Goal: Find specific page/section: Find specific page/section

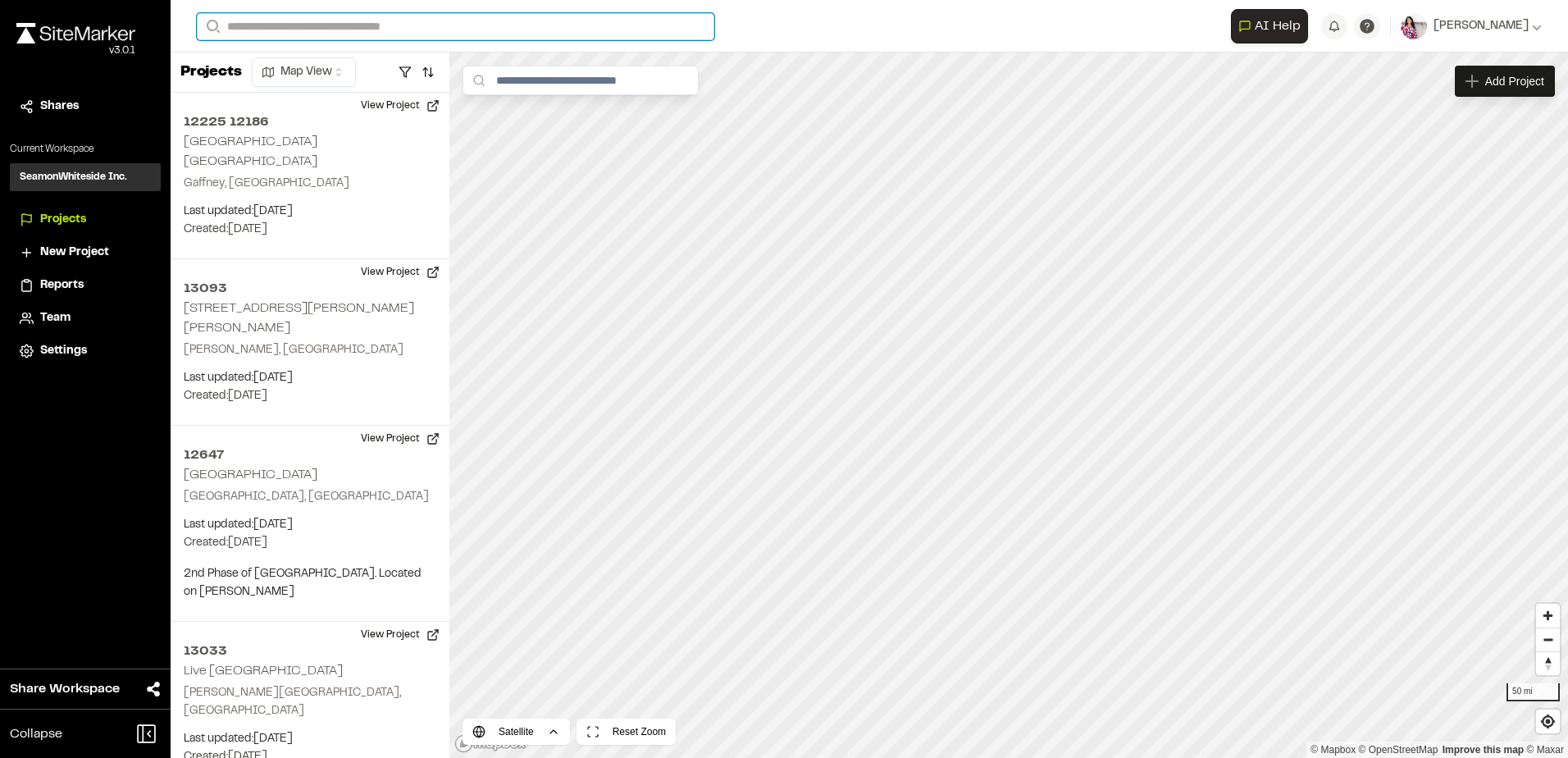
click at [321, 36] on input "Search" at bounding box center [455, 26] width 517 height 27
type input "**********"
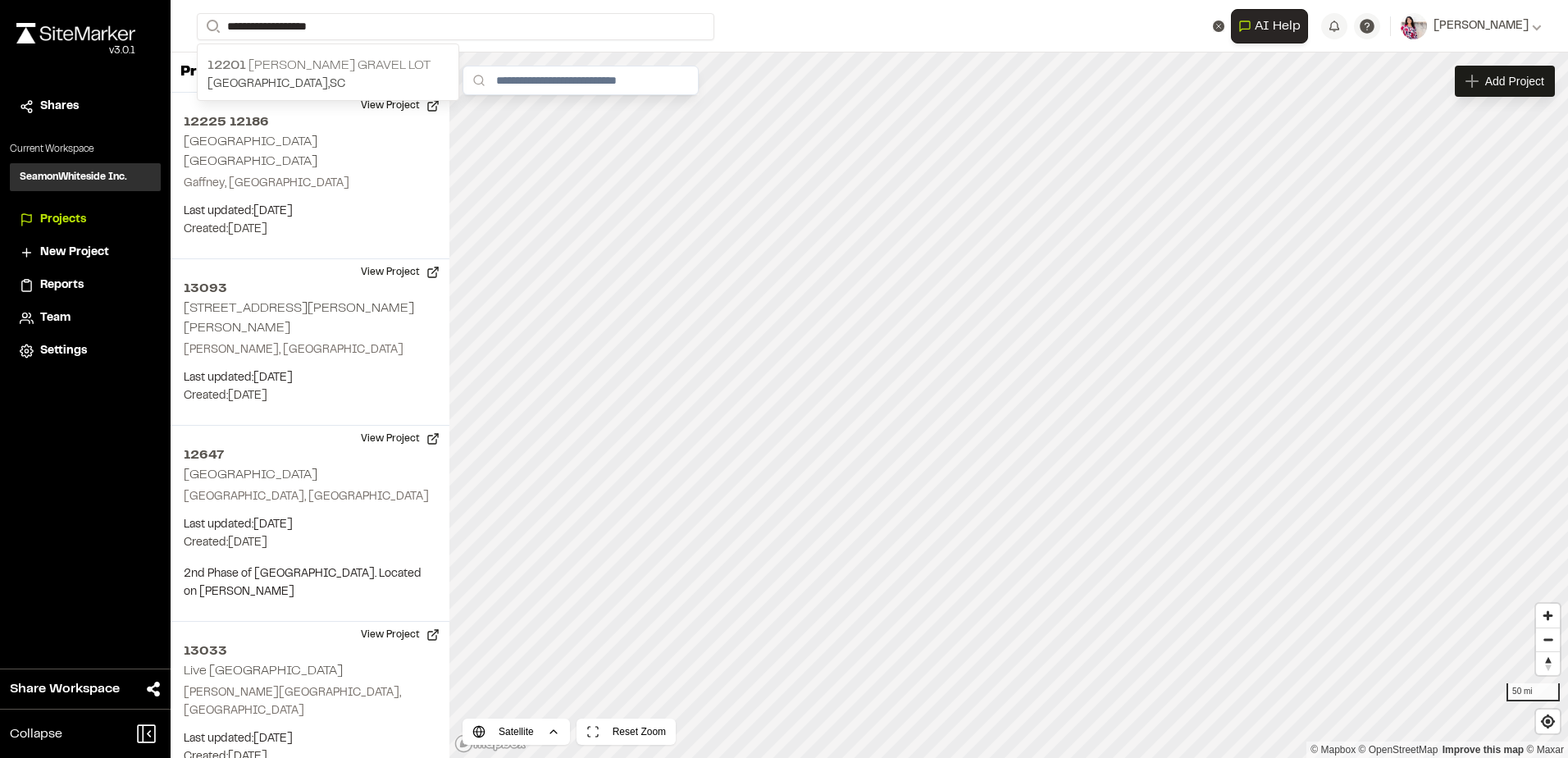
click at [316, 59] on p "[STREET_ADDRESS][PERSON_NAME]" at bounding box center [328, 66] width 241 height 20
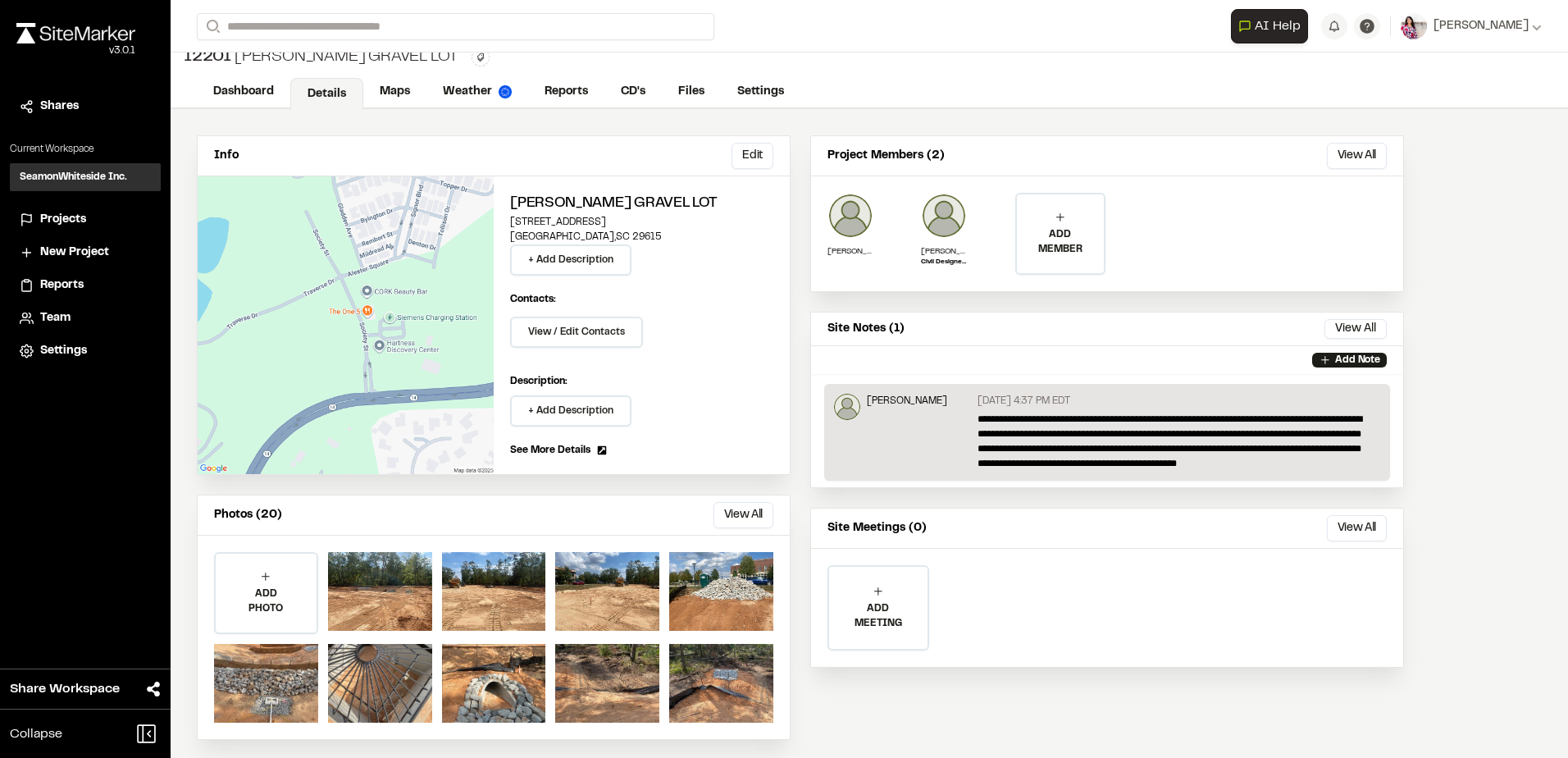
scroll to position [22, 0]
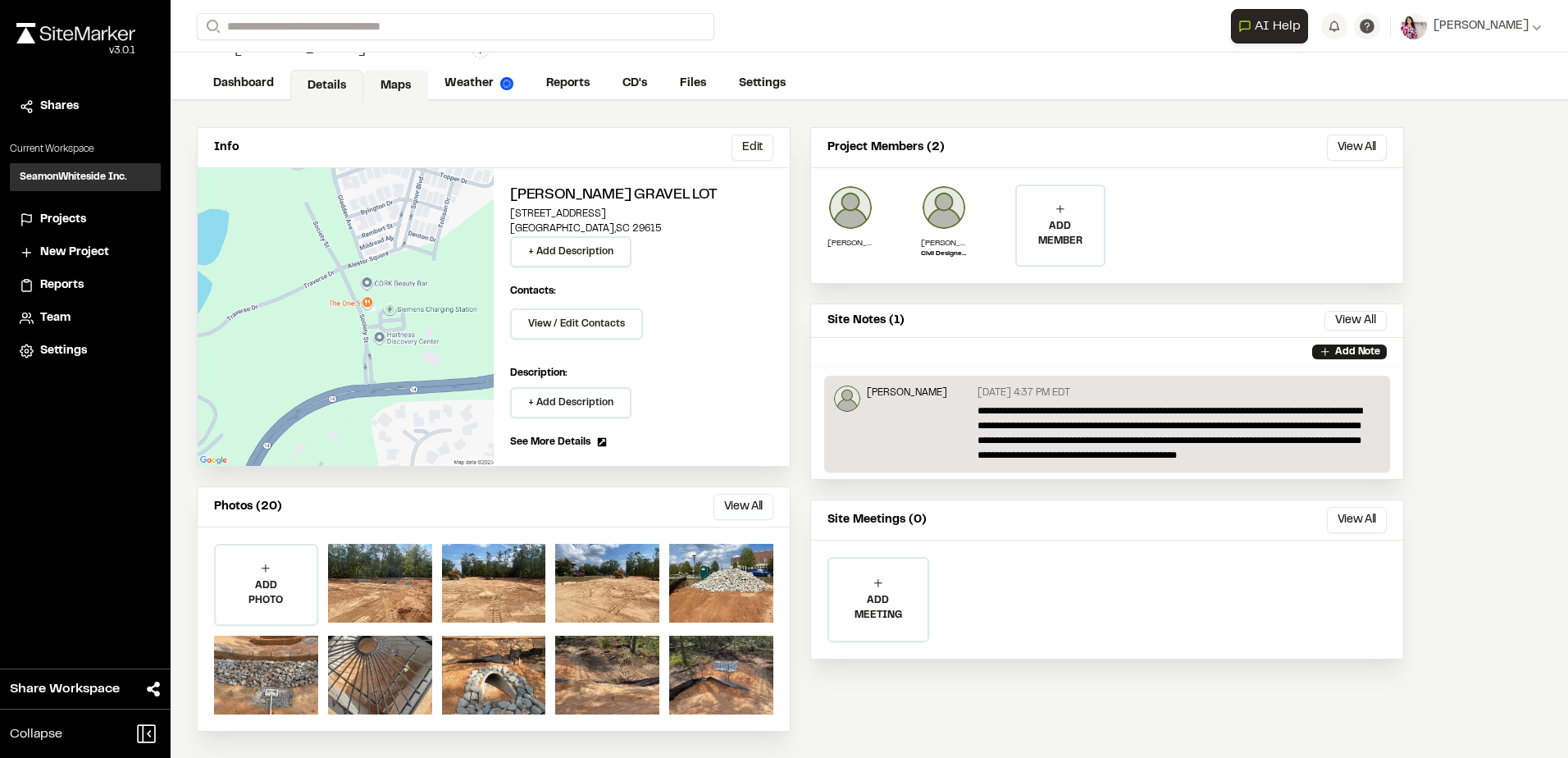
click at [391, 84] on link "Maps" at bounding box center [396, 86] width 65 height 31
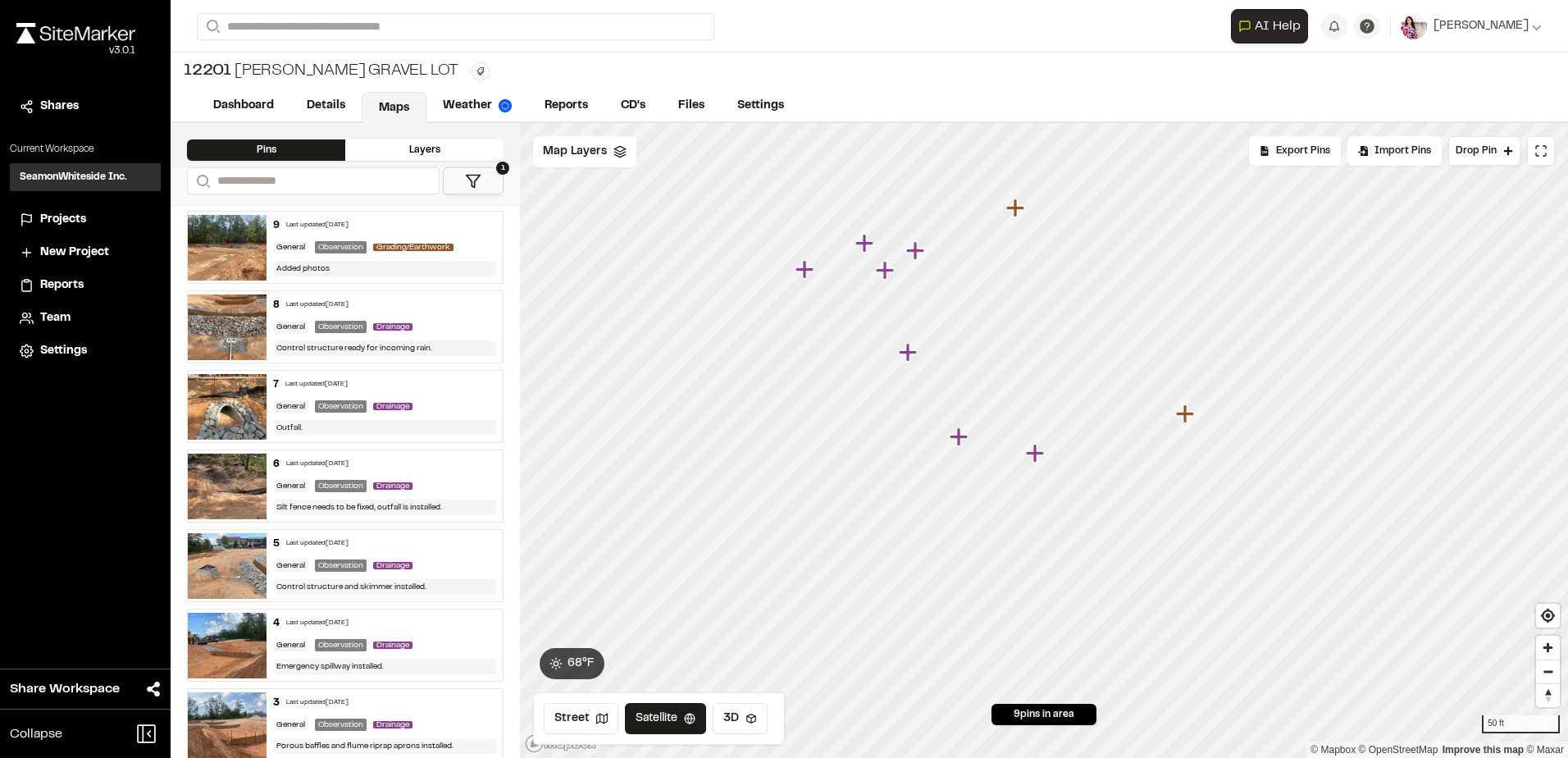
click at [228, 262] on img at bounding box center [227, 247] width 79 height 66
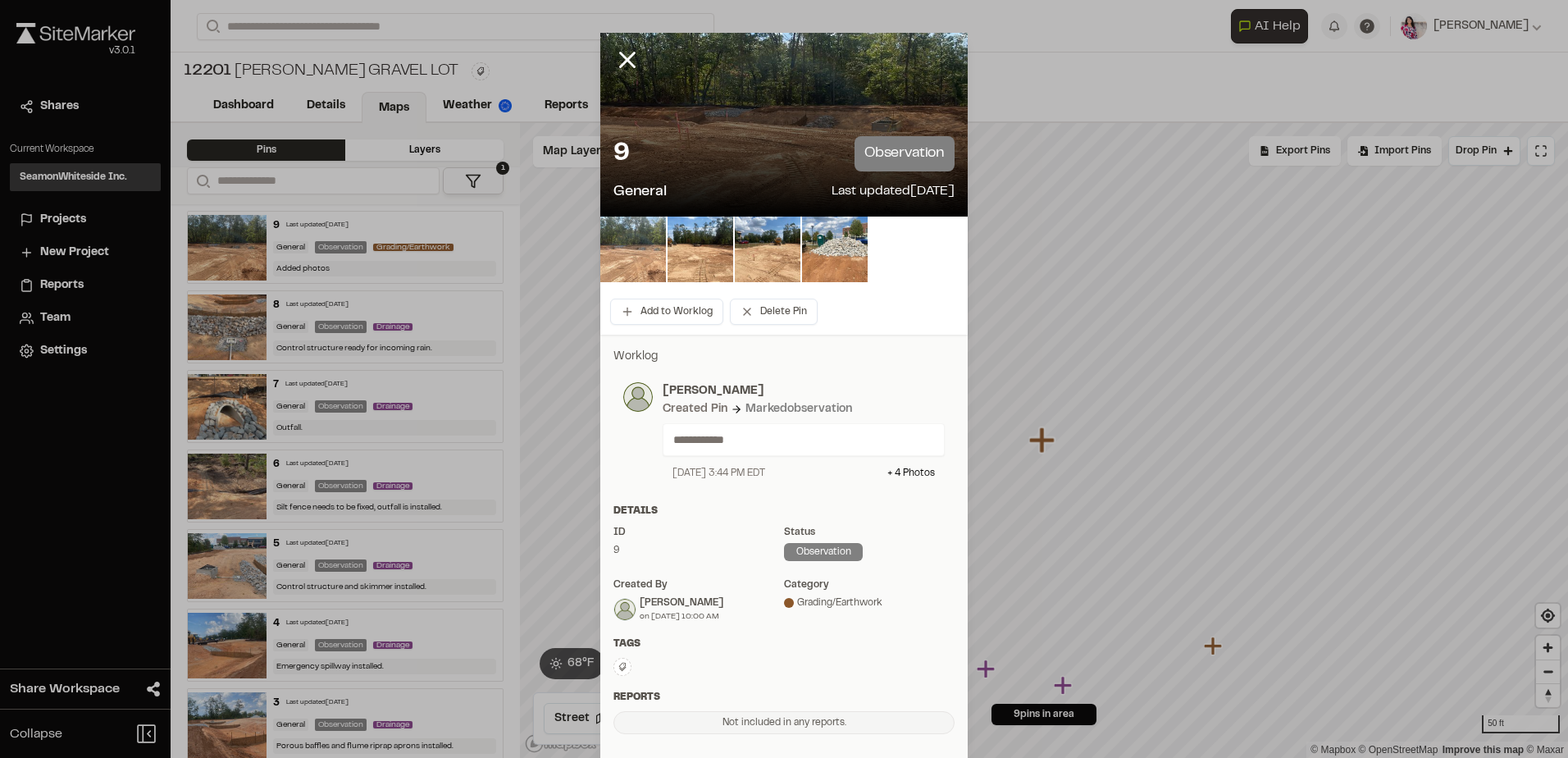
click at [644, 249] on img at bounding box center [633, 249] width 66 height 66
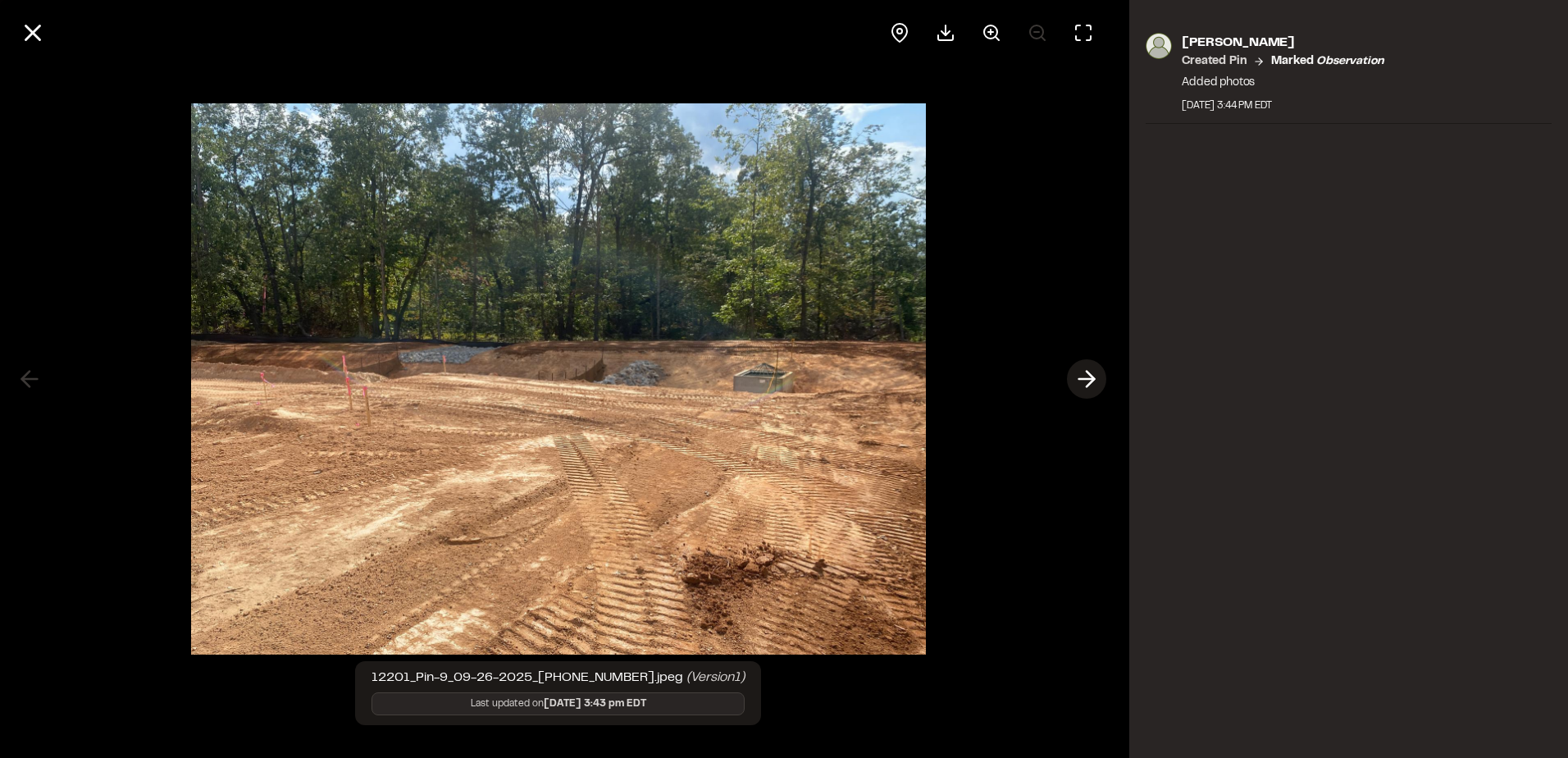
click at [1097, 372] on icon at bounding box center [1086, 379] width 26 height 28
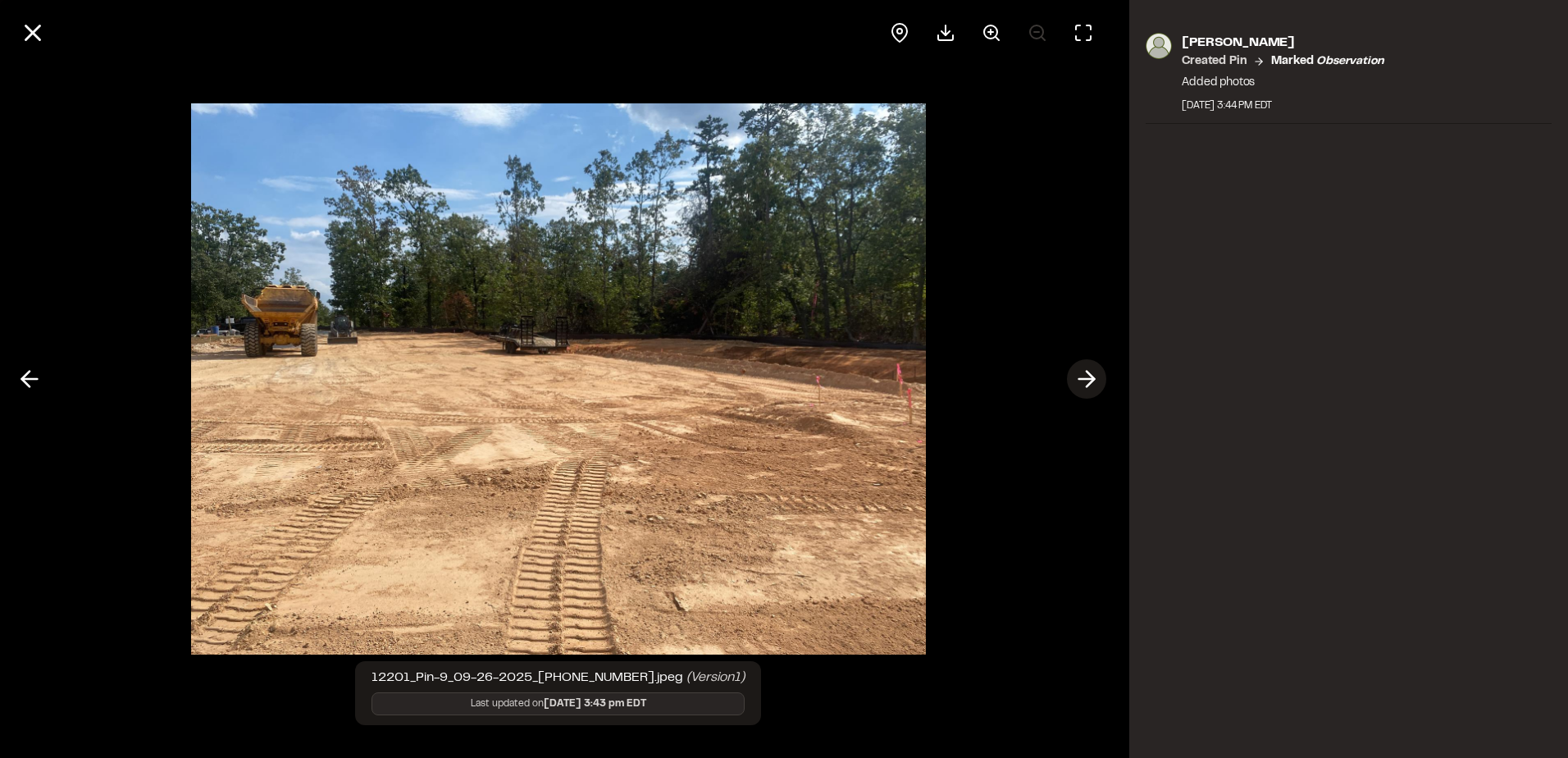
click at [1097, 372] on icon at bounding box center [1086, 379] width 26 height 28
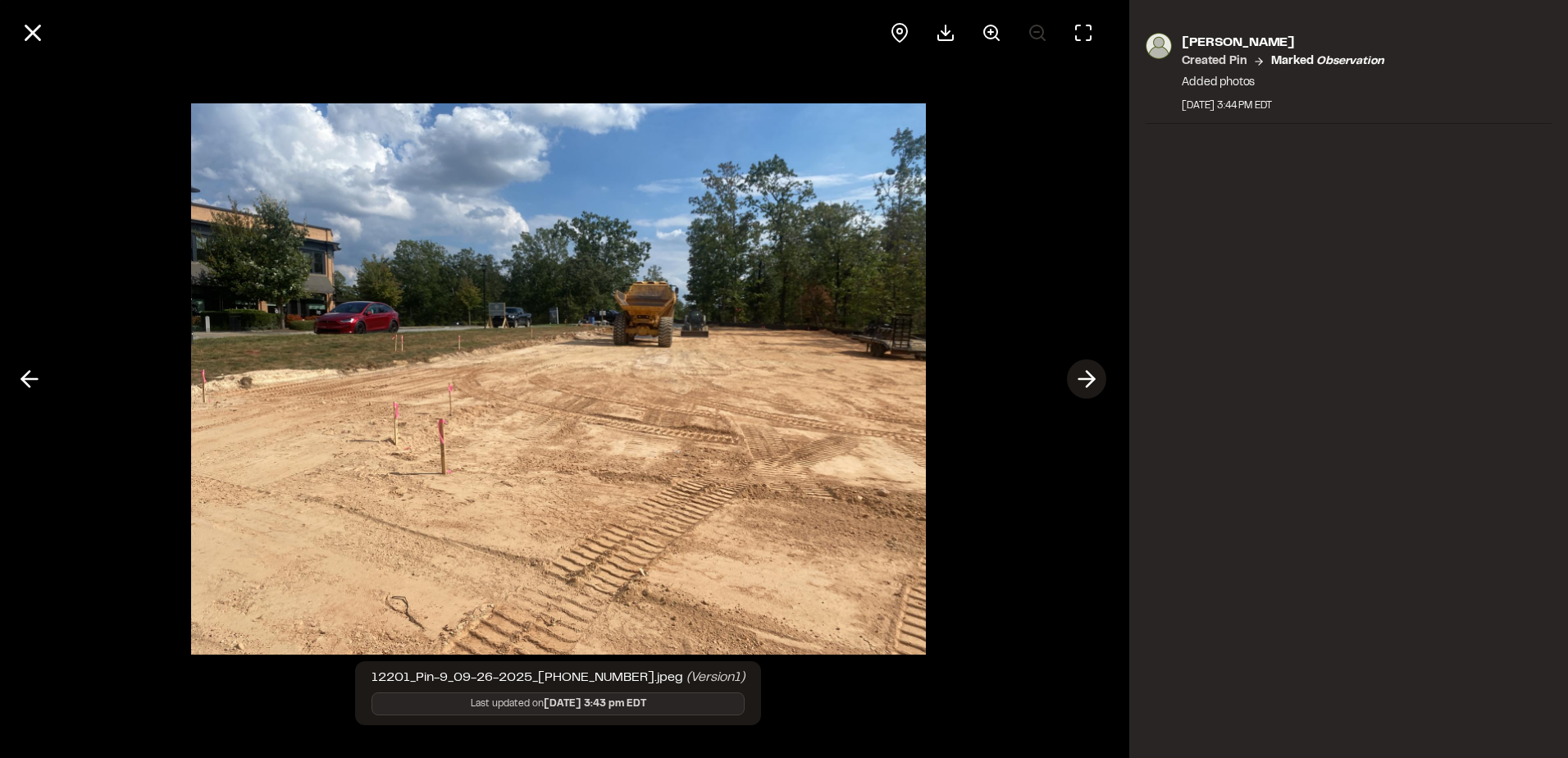
click at [1097, 372] on icon at bounding box center [1086, 379] width 26 height 28
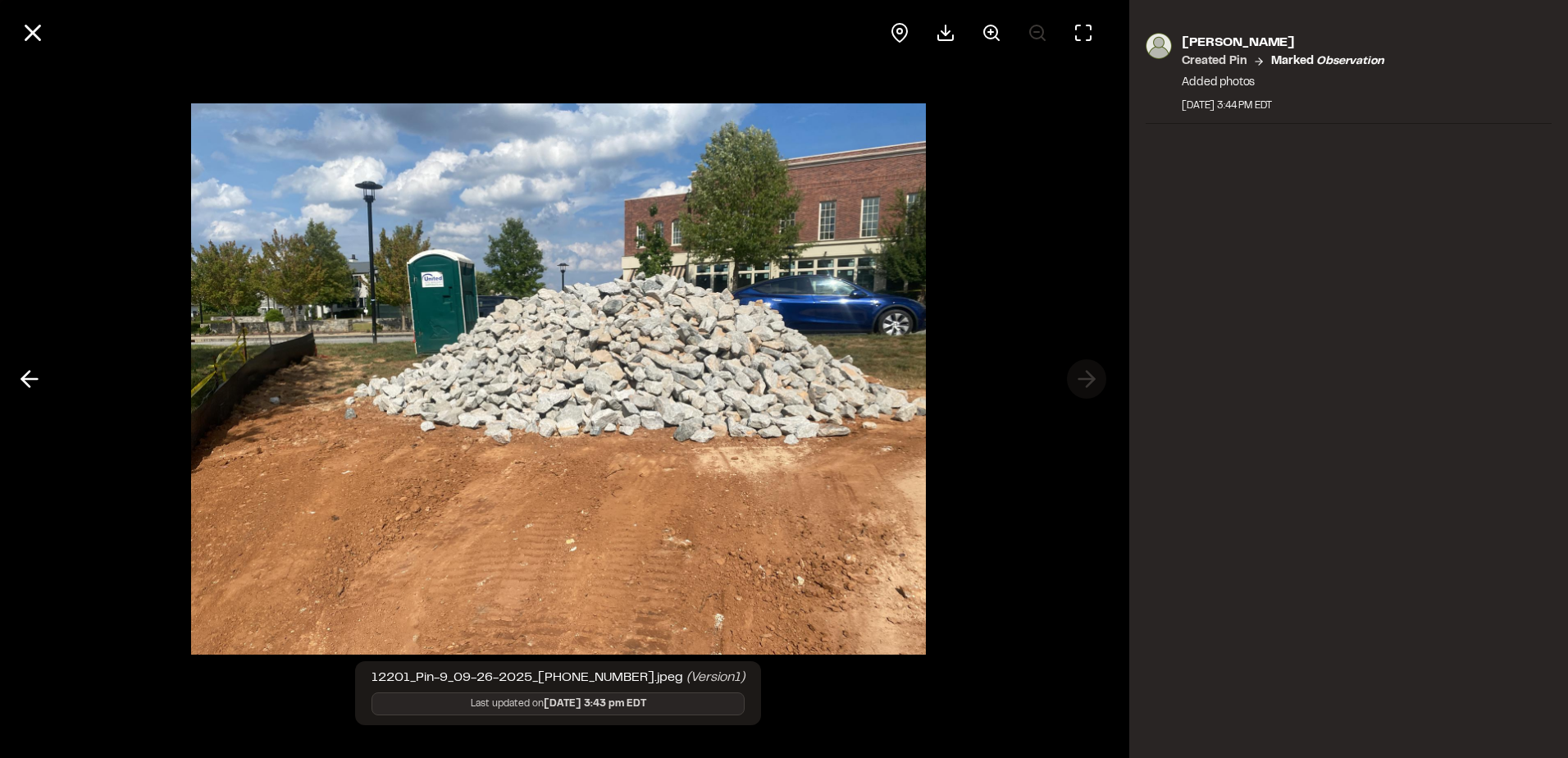
click at [1097, 372] on div at bounding box center [558, 379] width 1116 height 758
drag, startPoint x: 1097, startPoint y: 372, endPoint x: 453, endPoint y: 167, distance: 675.8
click at [1096, 372] on div at bounding box center [558, 379] width 1116 height 758
click at [27, 31] on icon at bounding box center [33, 33] width 28 height 28
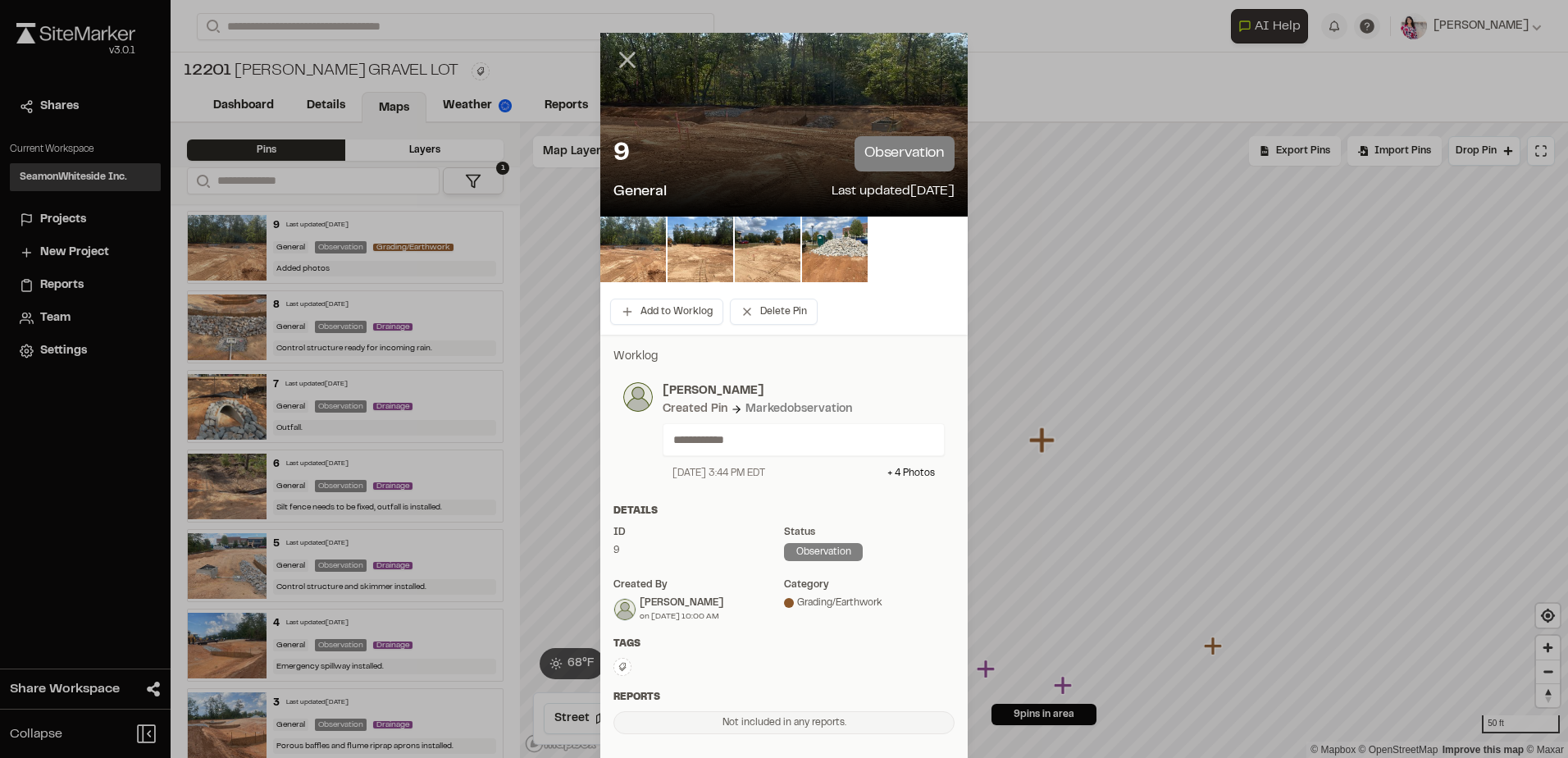
click at [619, 55] on icon at bounding box center [628, 60] width 28 height 28
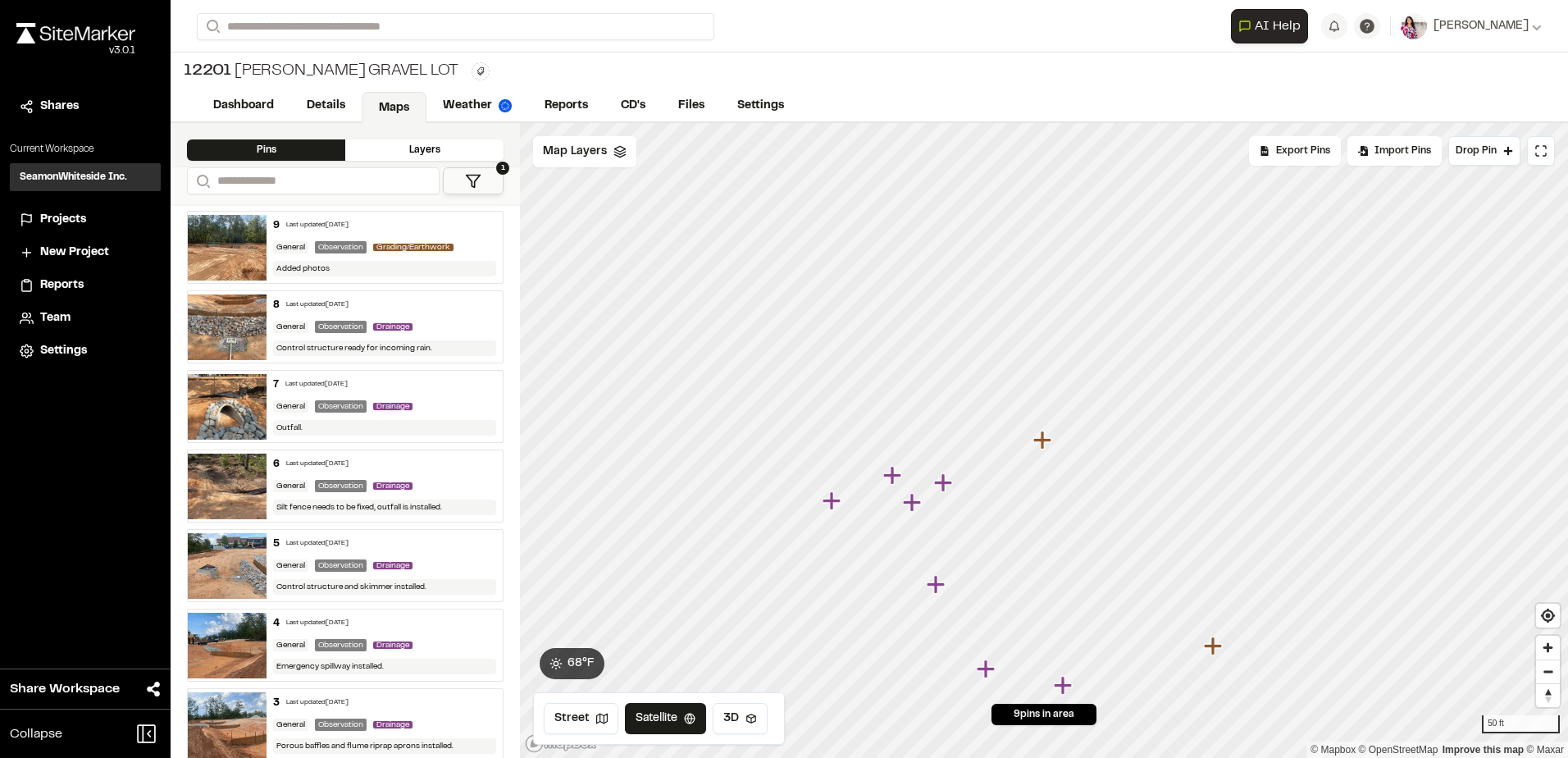
click at [225, 416] on img at bounding box center [227, 407] width 79 height 66
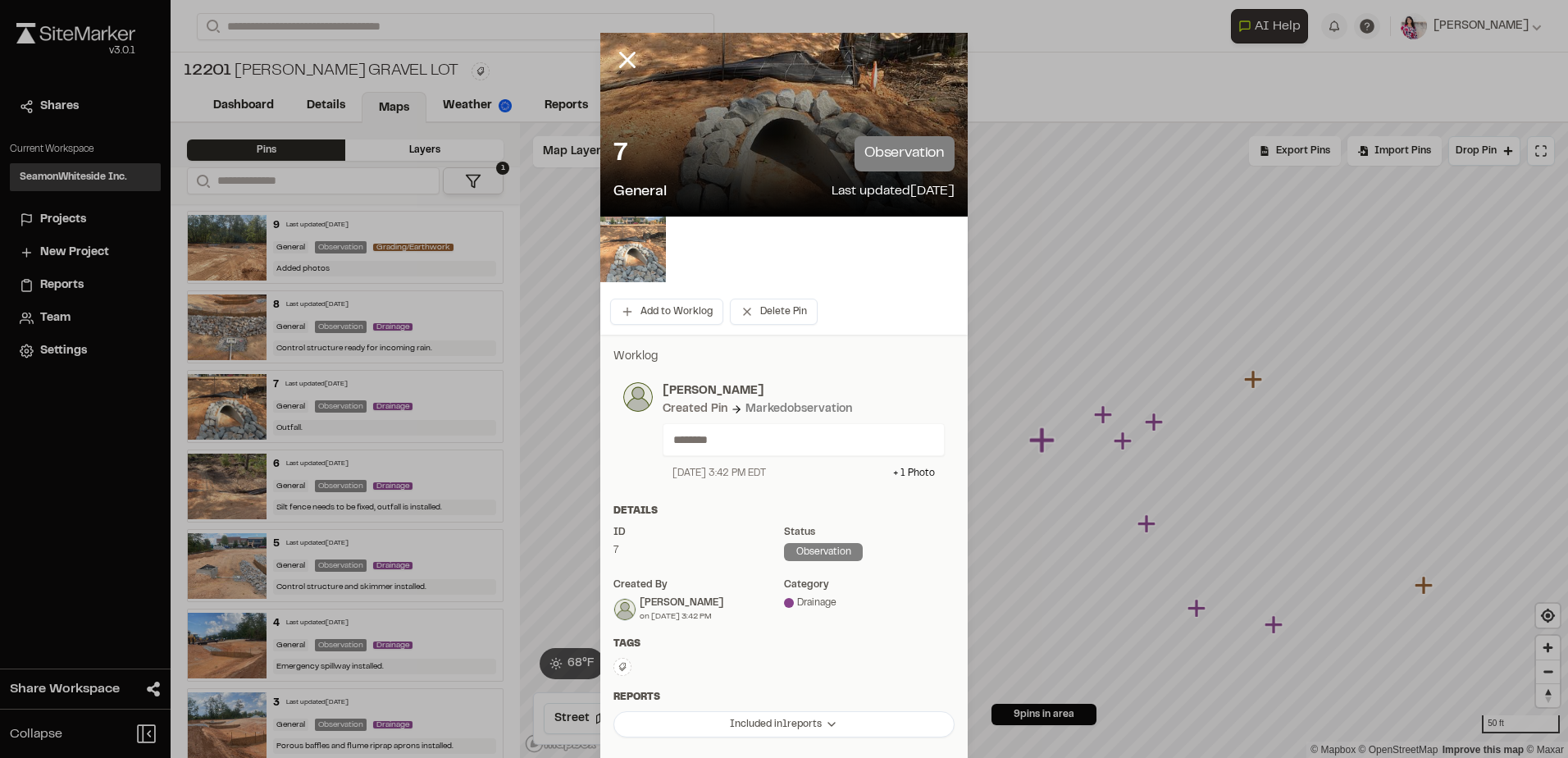
click at [645, 245] on img at bounding box center [633, 249] width 66 height 66
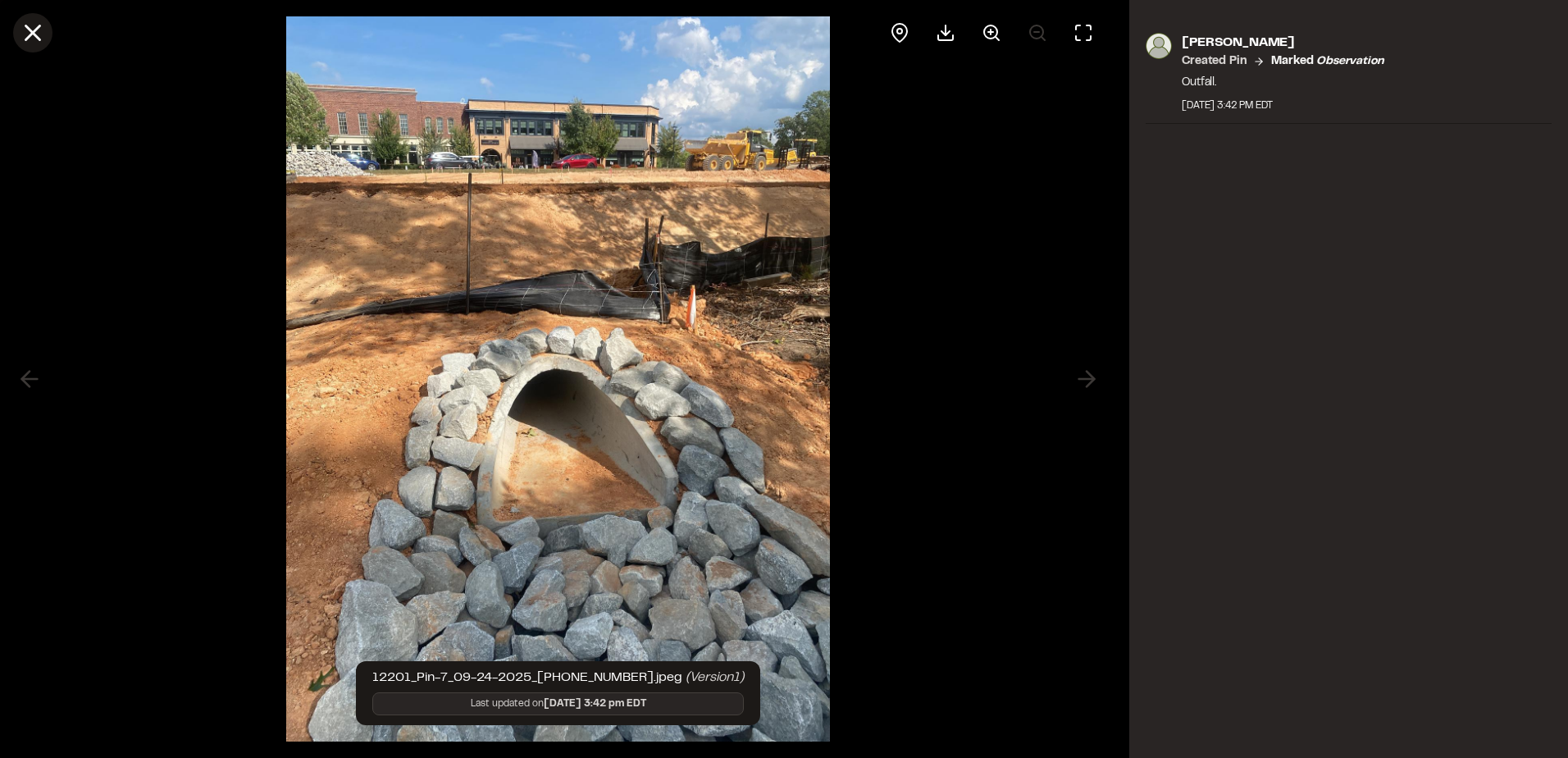
click at [32, 31] on line at bounding box center [33, 33] width 14 height 14
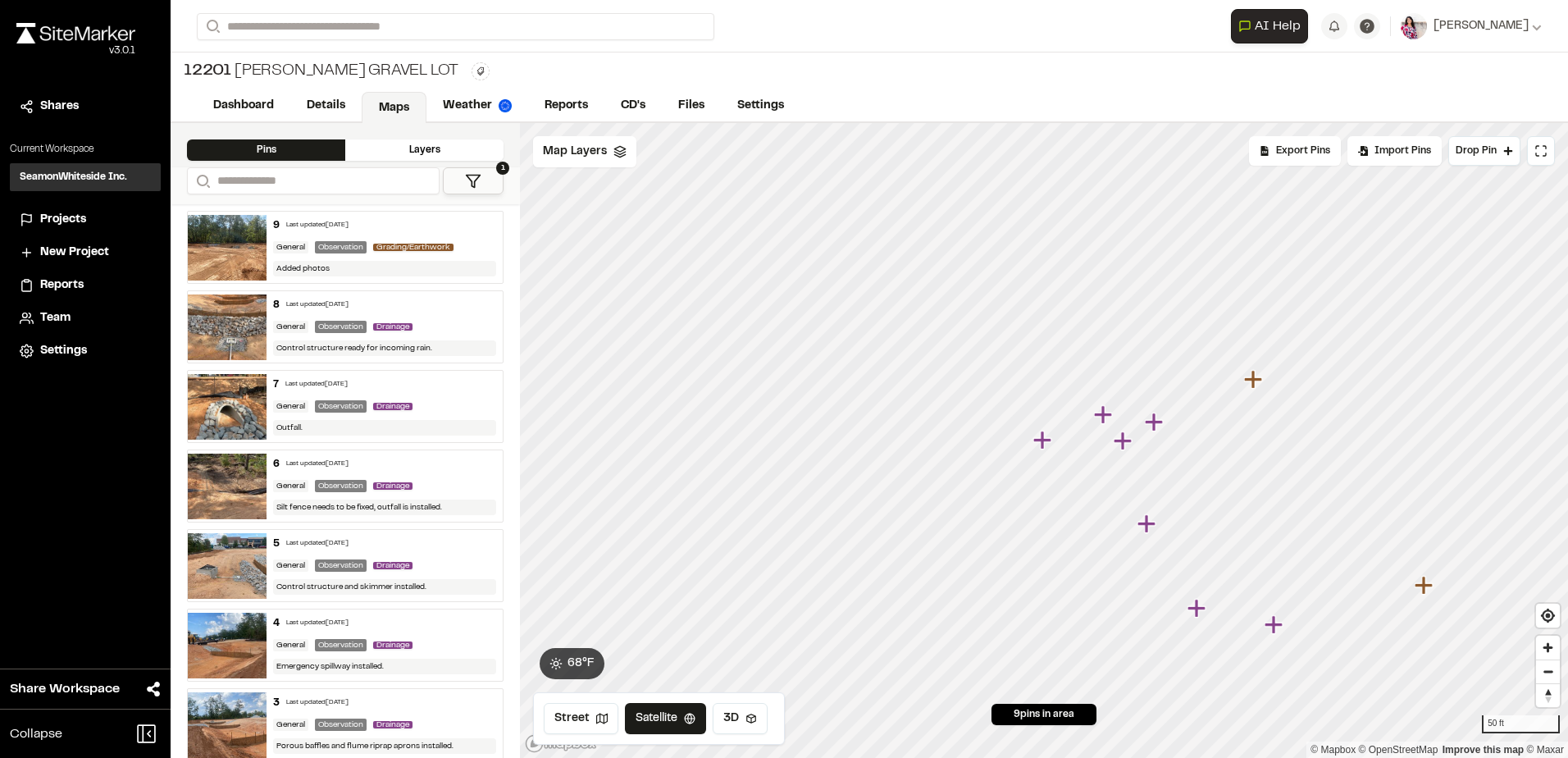
click at [1050, 724] on div "9 pins in area" at bounding box center [1044, 714] width 105 height 21
click at [586, 165] on div "Map Layers" at bounding box center [585, 152] width 103 height 31
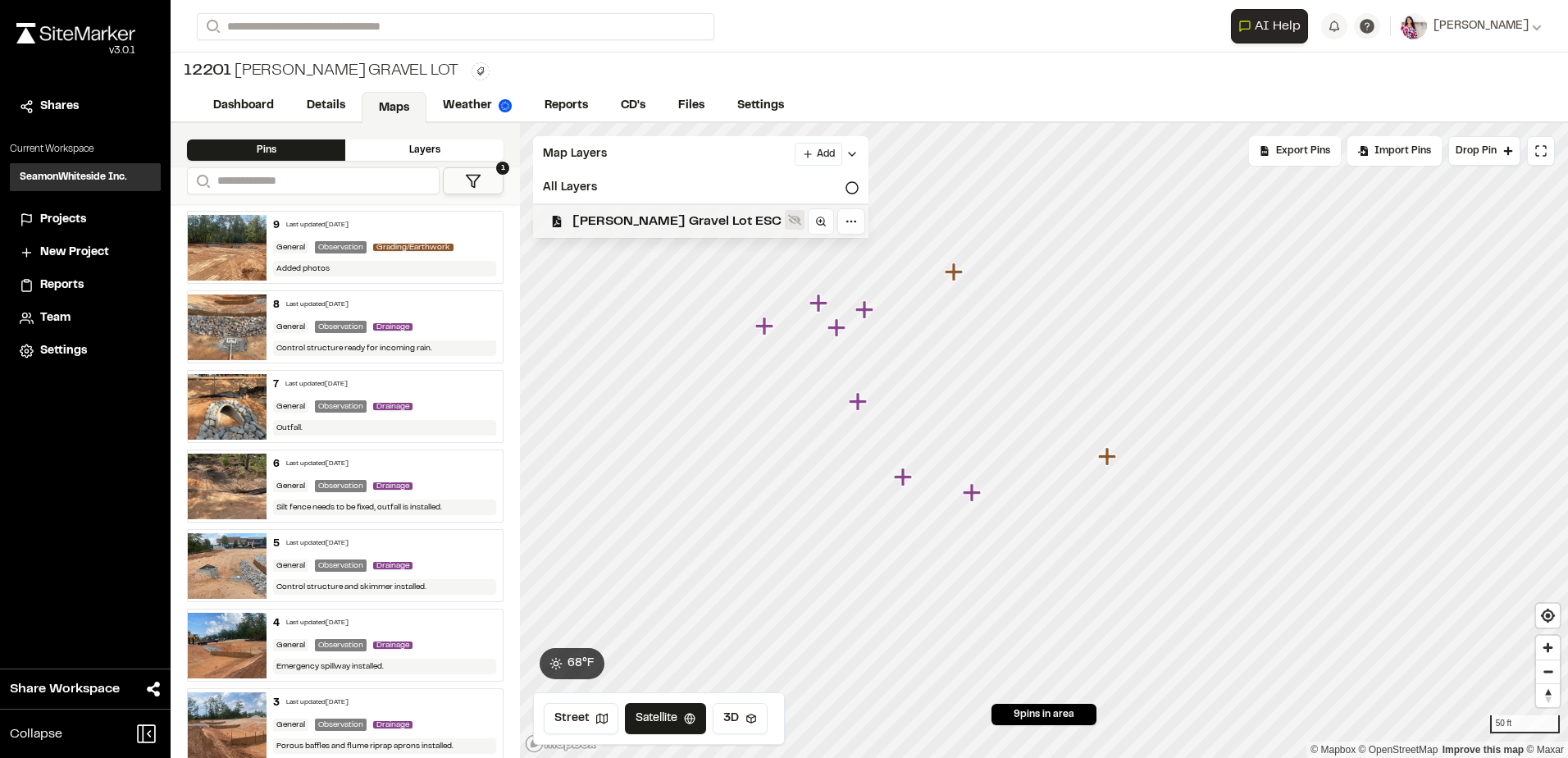
click at [787, 219] on icon at bounding box center [794, 220] width 13 height 10
